Goal: Find specific page/section: Find specific page/section

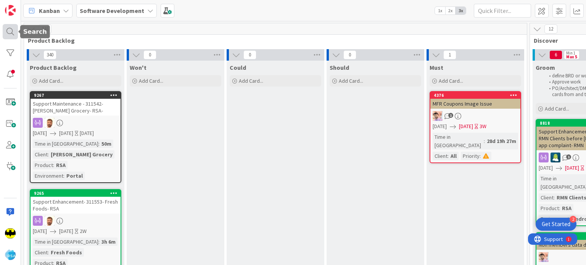
click at [11, 33] on div at bounding box center [10, 31] width 15 height 15
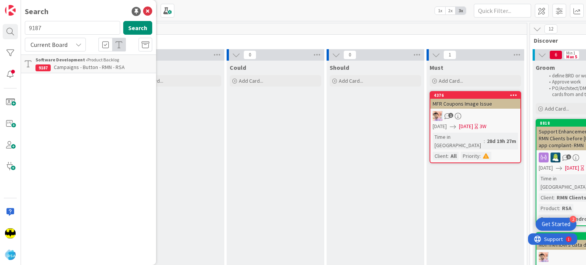
click at [70, 29] on input "9187" at bounding box center [72, 28] width 95 height 14
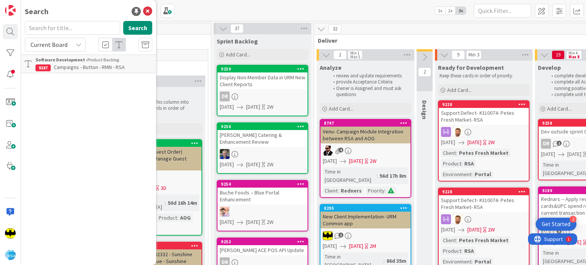
scroll to position [0, 528]
click at [70, 29] on input "text" at bounding box center [72, 28] width 95 height 14
click at [70, 29] on input "8651" at bounding box center [72, 28] width 95 height 14
type input "8"
click at [68, 26] on input "text" at bounding box center [72, 28] width 95 height 14
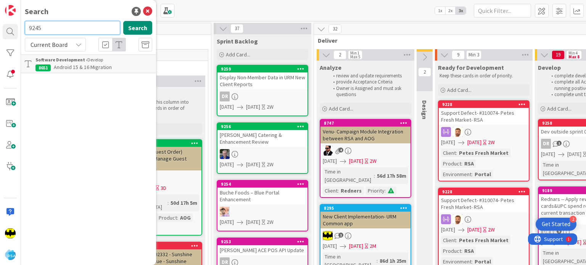
type input "9245"
click at [68, 26] on input "9245" at bounding box center [72, 28] width 95 height 14
type input "8654"
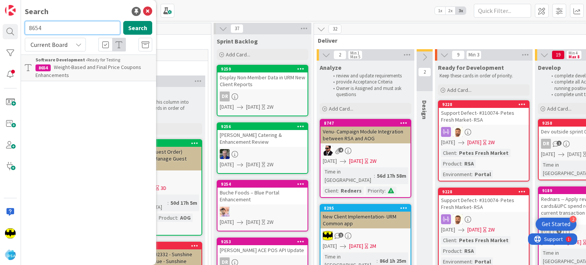
click at [68, 26] on input "8654" at bounding box center [72, 28] width 95 height 14
type input "9127"
click at [68, 26] on input "9127" at bounding box center [72, 28] width 95 height 14
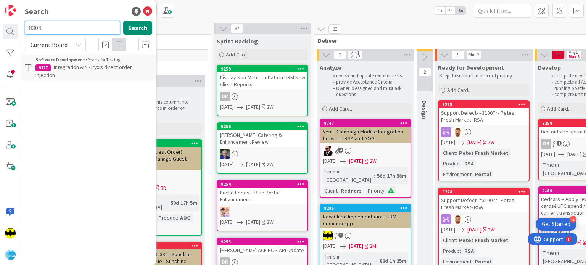
type input "8308"
click at [68, 26] on input "8308" at bounding box center [72, 28] width 95 height 14
click at [63, 27] on input "text" at bounding box center [72, 28] width 95 height 14
type input "9140"
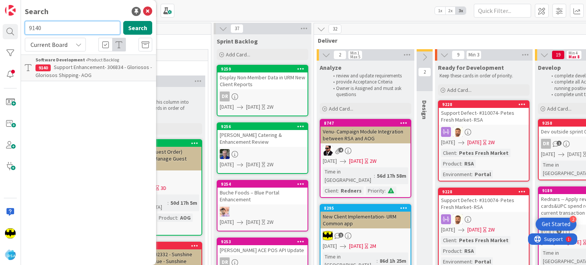
click at [63, 27] on input "9140" at bounding box center [72, 28] width 95 height 14
type input "9120"
click at [63, 27] on input "9120" at bounding box center [72, 28] width 95 height 14
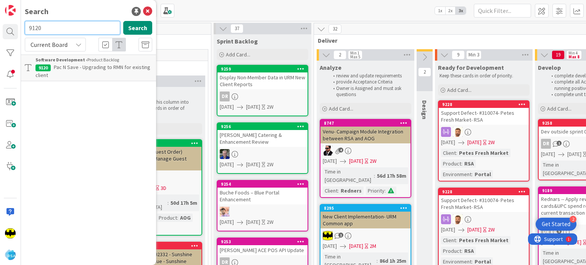
click at [63, 27] on input "9120" at bounding box center [72, 28] width 95 height 14
click at [63, 27] on input "9246" at bounding box center [72, 28] width 95 height 14
type input "="
type input "8308"
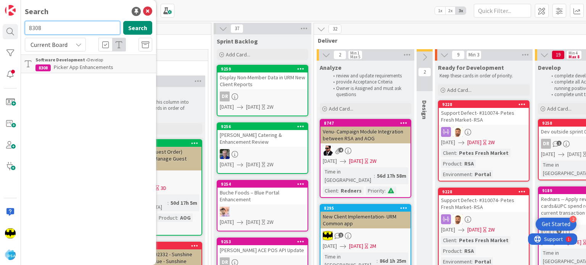
click at [63, 27] on input "8308" at bounding box center [72, 28] width 95 height 14
click at [58, 15] on div "Search" at bounding box center [89, 11] width 128 height 11
click at [58, 26] on input "text" at bounding box center [72, 28] width 95 height 14
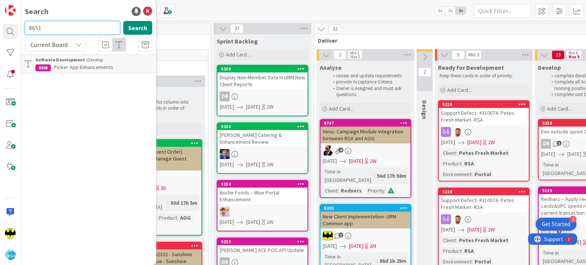
type input "8651"
click at [58, 26] on input "8651" at bounding box center [72, 28] width 95 height 14
